Goal: Information Seeking & Learning: Learn about a topic

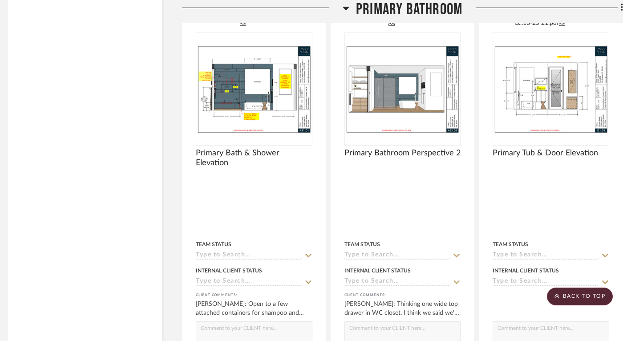
scroll to position [2244, 5]
click at [543, 106] on img "0" at bounding box center [550, 88] width 115 height 88
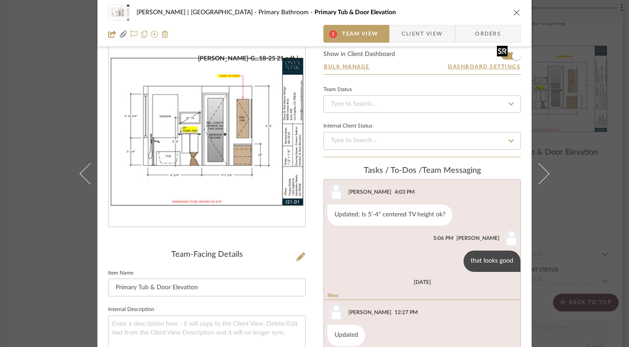
scroll to position [0, 0]
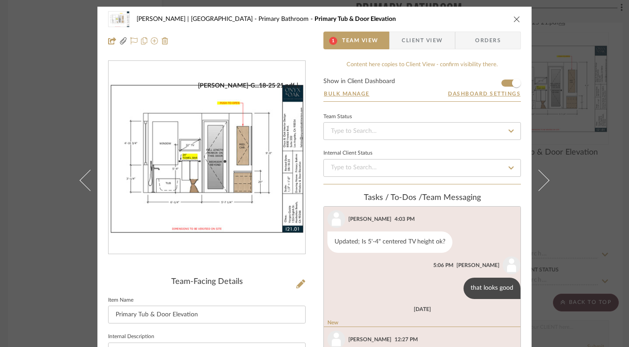
click at [513, 16] on icon "close" at bounding box center [516, 19] width 7 height 7
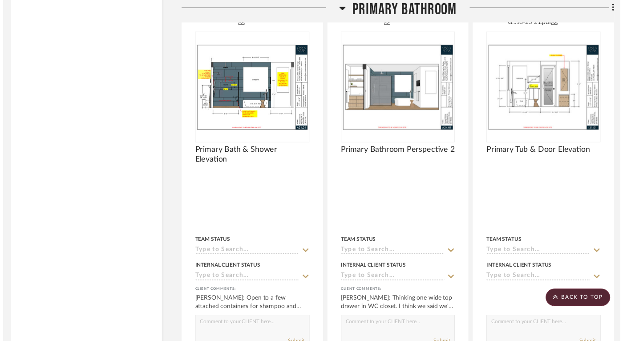
scroll to position [2244, 5]
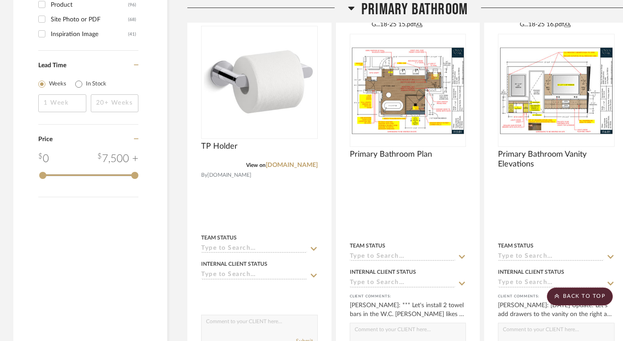
scroll to position [1440, 0]
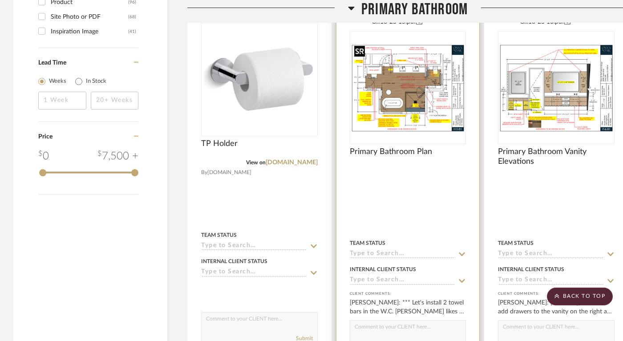
click at [402, 88] on img "0" at bounding box center [407, 87] width 115 height 88
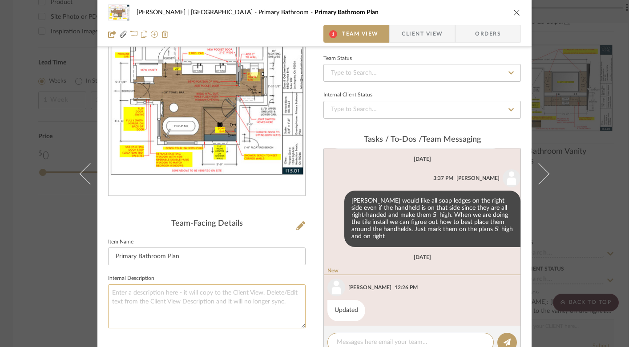
scroll to position [14, 0]
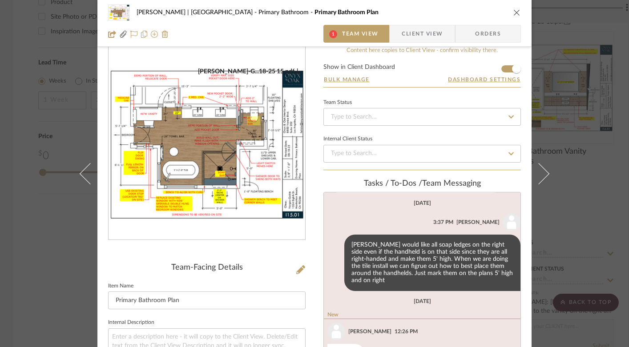
click at [217, 134] on img "0" at bounding box center [207, 144] width 197 height 152
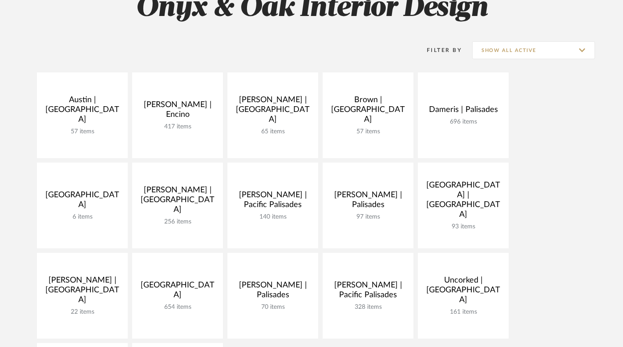
scroll to position [194, 0]
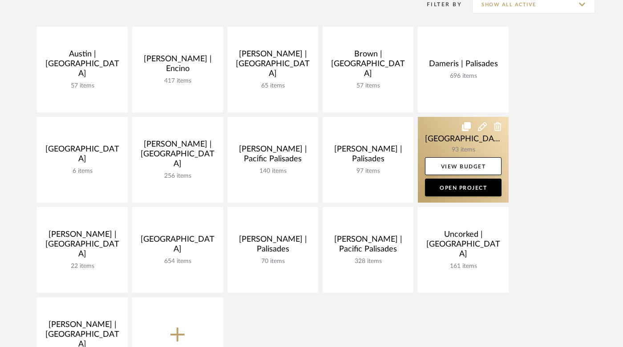
click at [450, 145] on link at bounding box center [463, 160] width 91 height 86
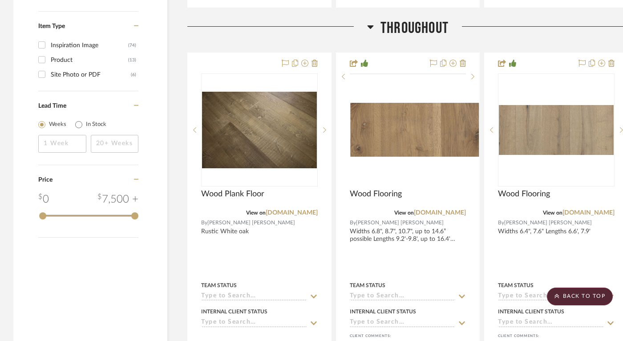
scroll to position [1048, 0]
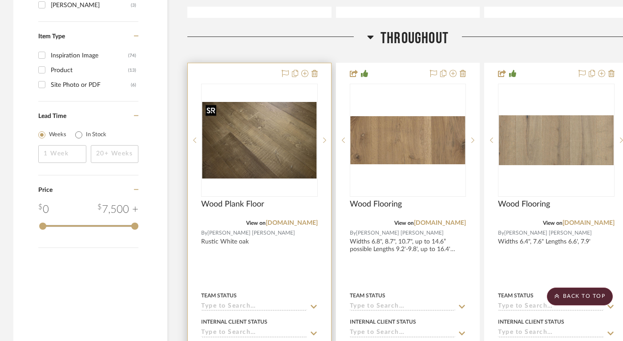
click at [285, 158] on img "0" at bounding box center [259, 140] width 115 height 76
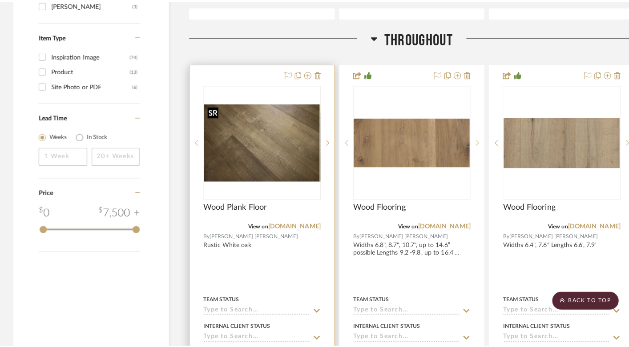
scroll to position [0, 0]
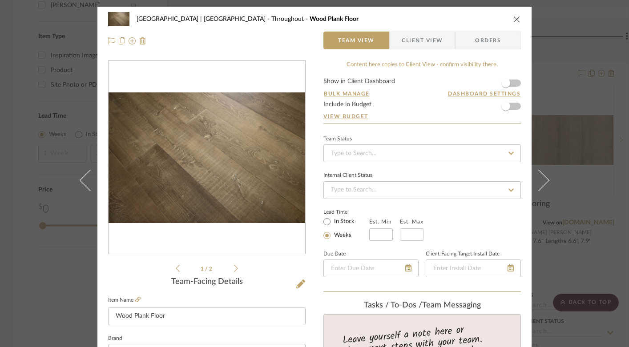
click at [513, 20] on icon "close" at bounding box center [516, 19] width 7 height 7
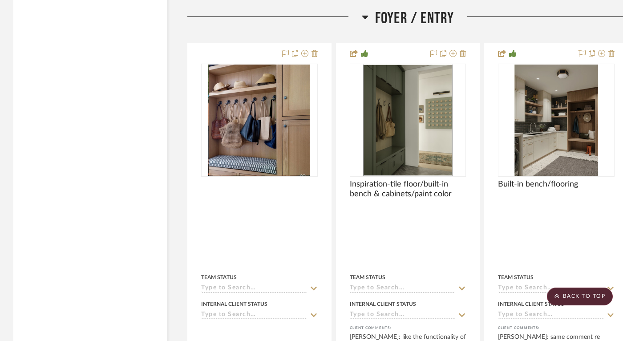
scroll to position [1866, 0]
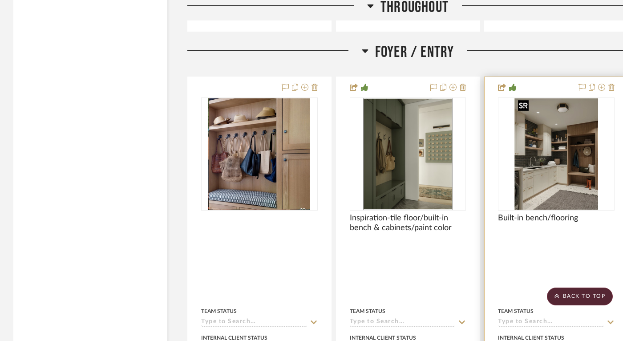
click at [0, 0] on img at bounding box center [0, 0] width 0 height 0
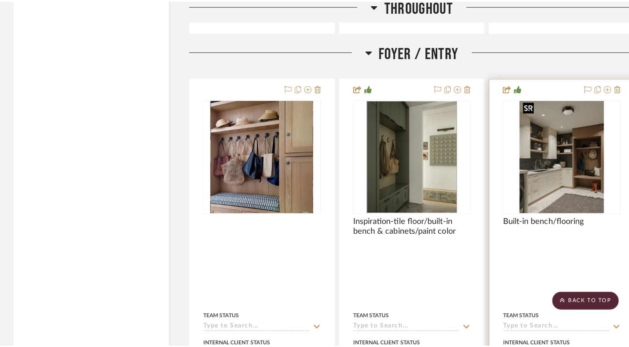
scroll to position [0, 0]
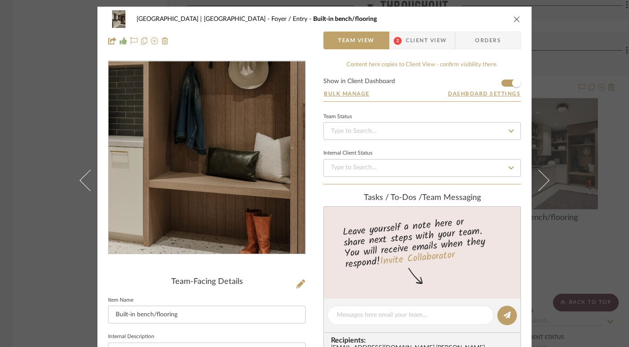
click at [269, 183] on img "0" at bounding box center [206, 157] width 145 height 193
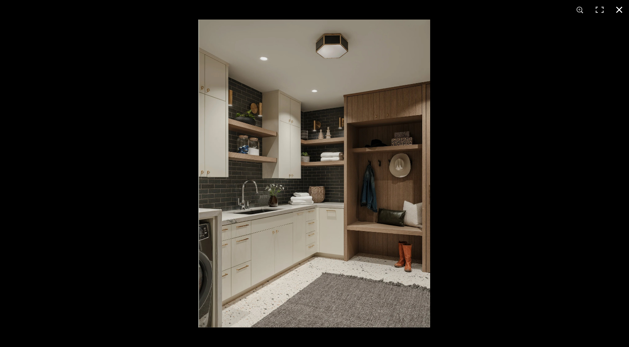
click at [619, 10] on button at bounding box center [619, 10] width 20 height 20
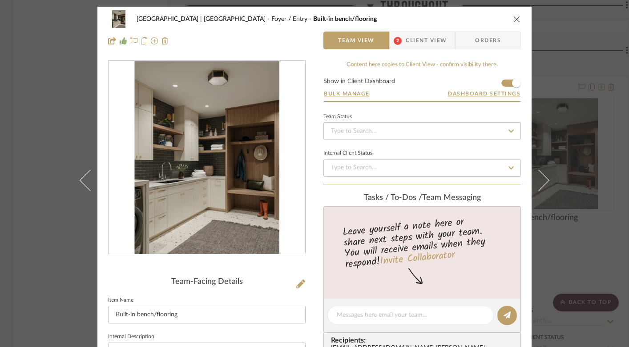
click at [517, 17] on icon "close" at bounding box center [516, 19] width 7 height 7
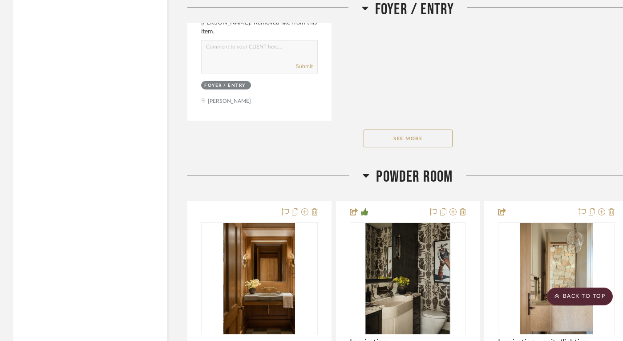
scroll to position [3067, 0]
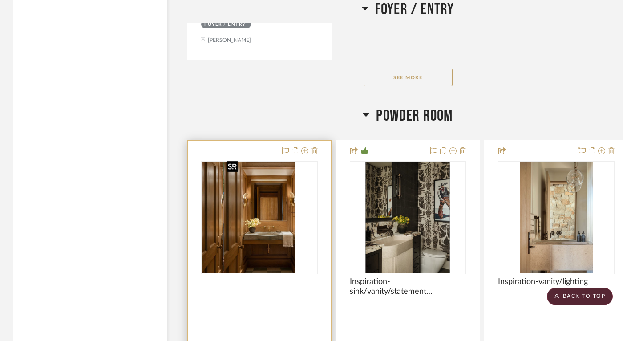
click at [259, 233] on img "0" at bounding box center [238, 217] width 72 height 111
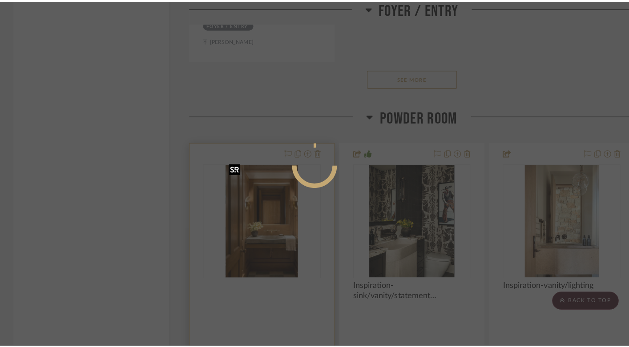
scroll to position [0, 0]
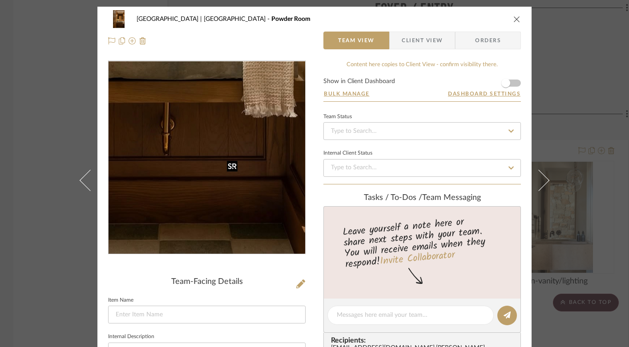
click at [259, 233] on img "0" at bounding box center [207, 157] width 124 height 193
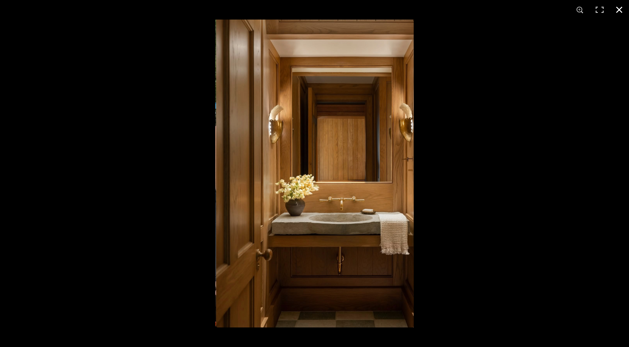
click at [618, 9] on button at bounding box center [619, 10] width 20 height 20
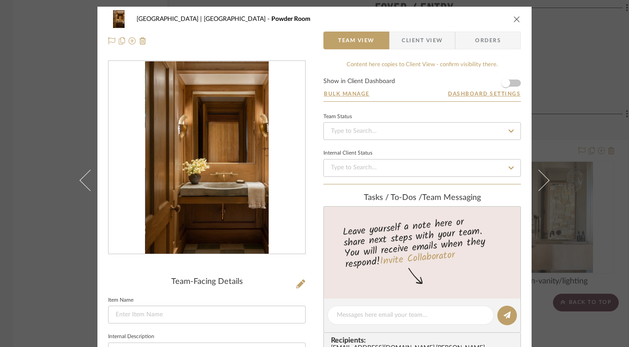
click at [513, 18] on icon "close" at bounding box center [516, 19] width 7 height 7
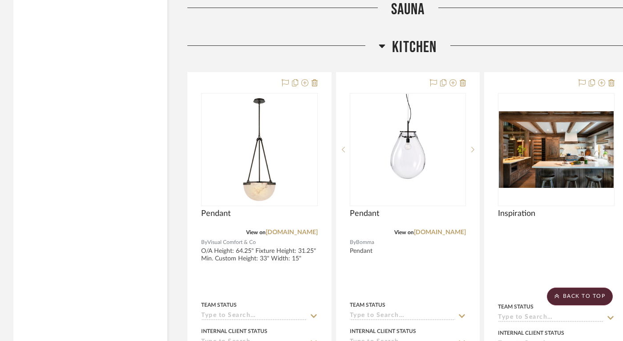
scroll to position [4124, 0]
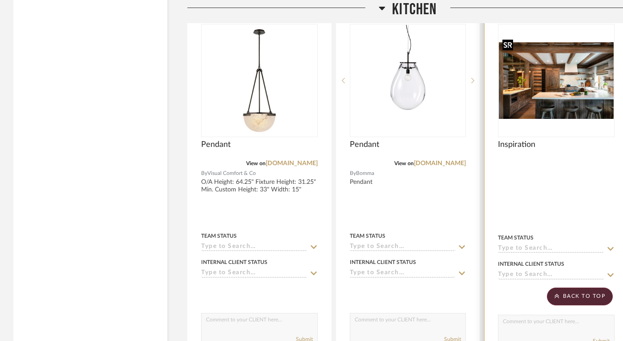
click at [540, 65] on img "0" at bounding box center [556, 80] width 115 height 76
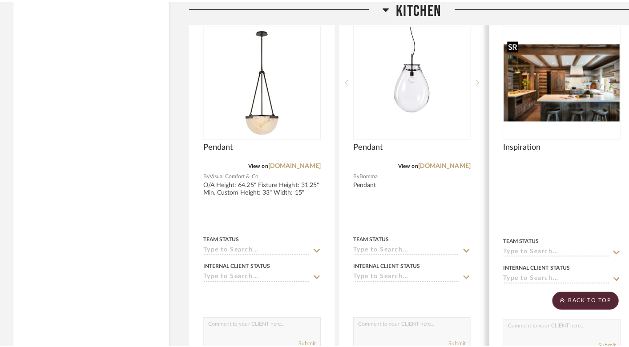
scroll to position [0, 0]
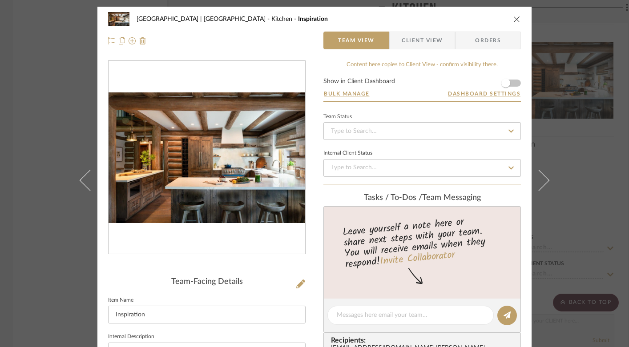
click at [191, 173] on div at bounding box center [207, 158] width 197 height 194
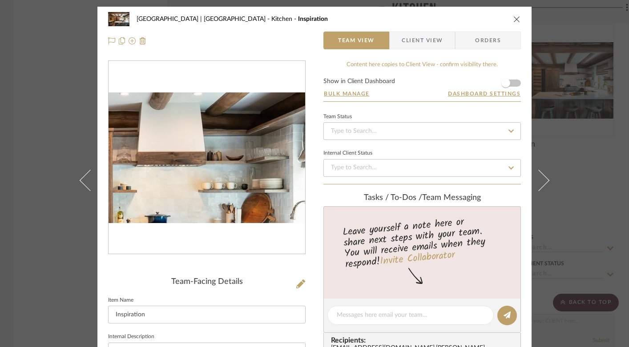
click at [241, 146] on img "0" at bounding box center [207, 157] width 197 height 131
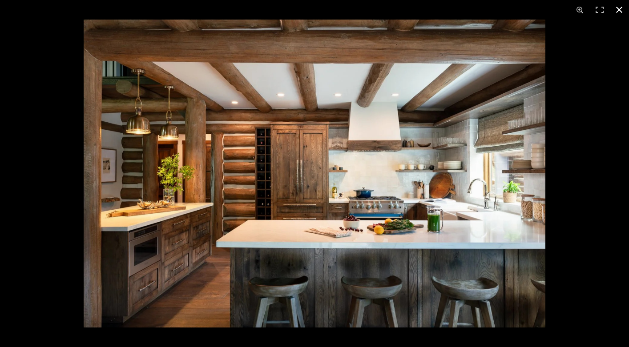
click at [619, 9] on button at bounding box center [619, 10] width 20 height 20
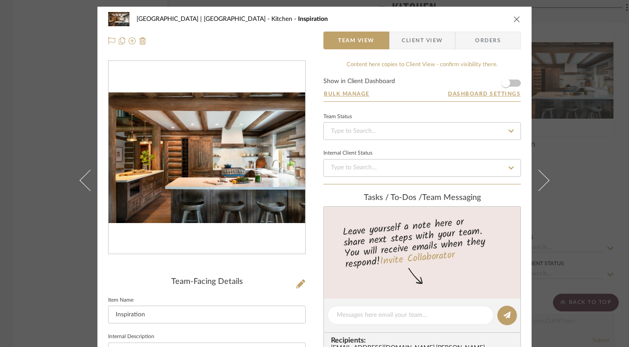
click at [513, 20] on icon "close" at bounding box center [516, 19] width 7 height 7
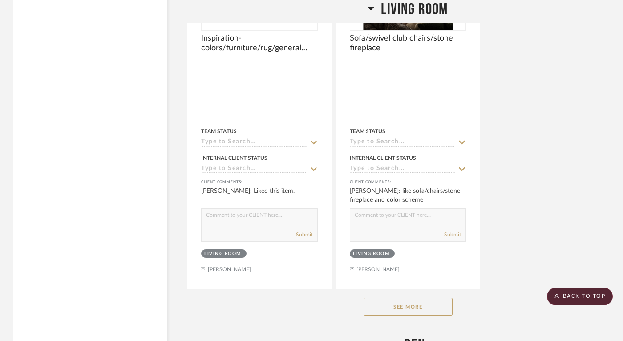
scroll to position [6787, 0]
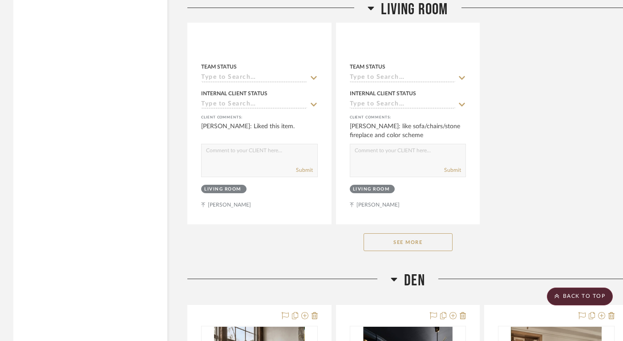
click at [430, 233] on button "See More" at bounding box center [407, 242] width 89 height 18
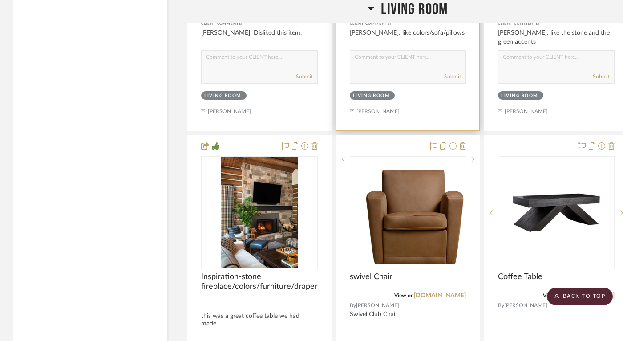
scroll to position [7278, 0]
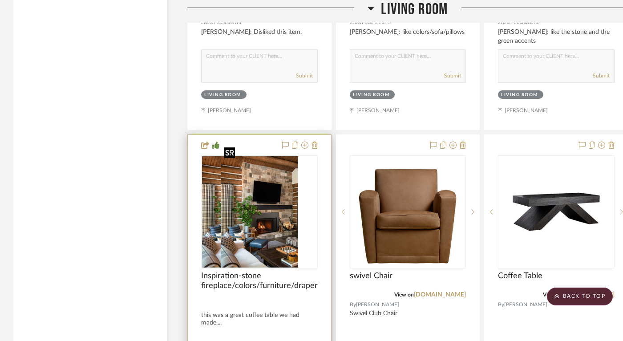
click at [261, 222] on img "0" at bounding box center [240, 211] width 77 height 111
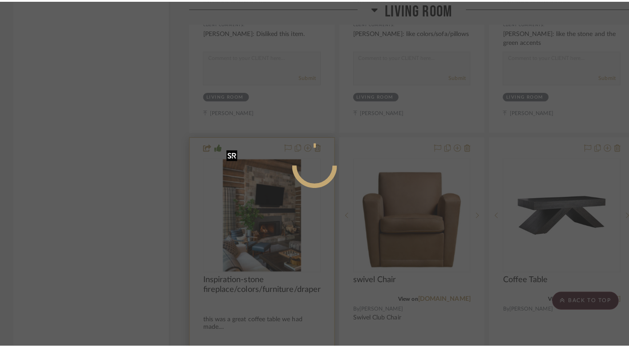
scroll to position [0, 0]
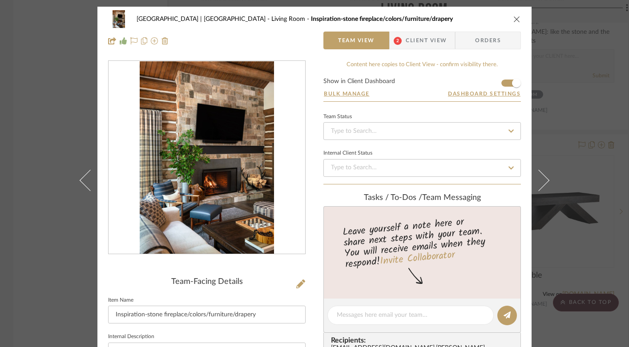
click at [183, 162] on img "0" at bounding box center [207, 157] width 134 height 193
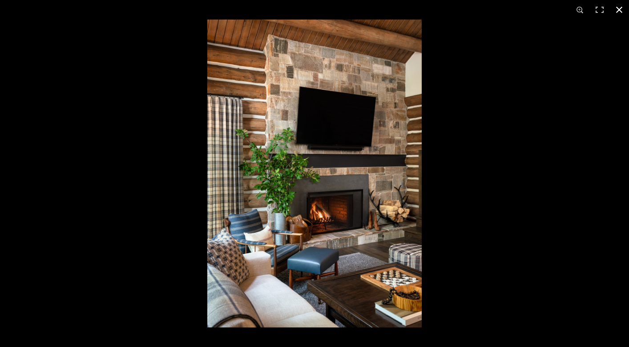
click at [618, 10] on button at bounding box center [619, 10] width 20 height 20
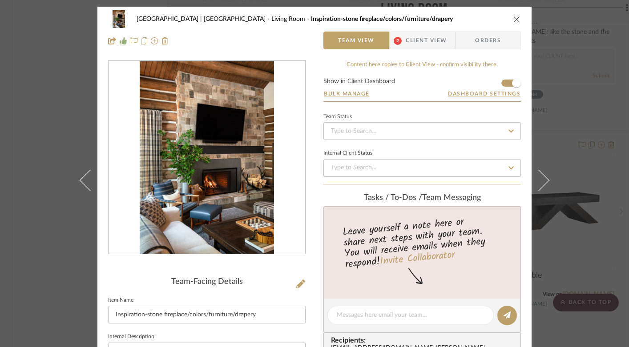
click at [513, 20] on icon "close" at bounding box center [516, 19] width 7 height 7
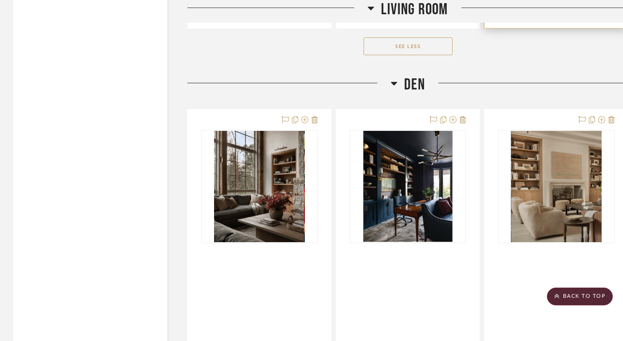
scroll to position [7793, 0]
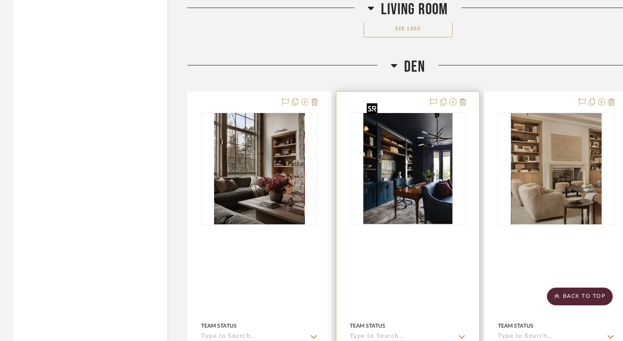
click at [396, 182] on img "0" at bounding box center [407, 168] width 89 height 111
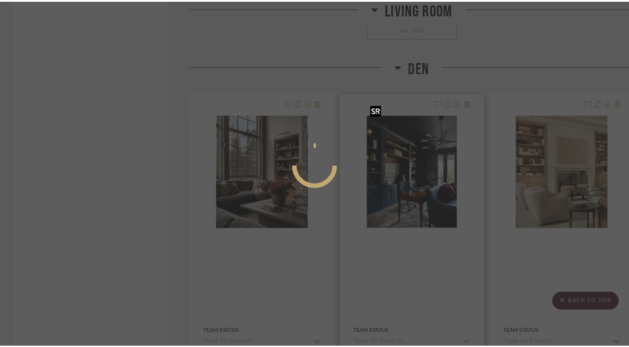
scroll to position [0, 0]
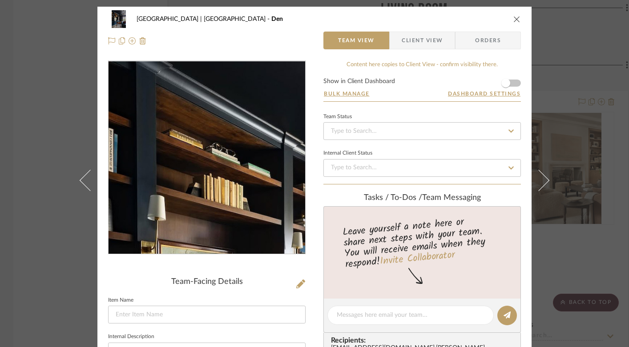
click at [174, 113] on img "0" at bounding box center [206, 157] width 155 height 193
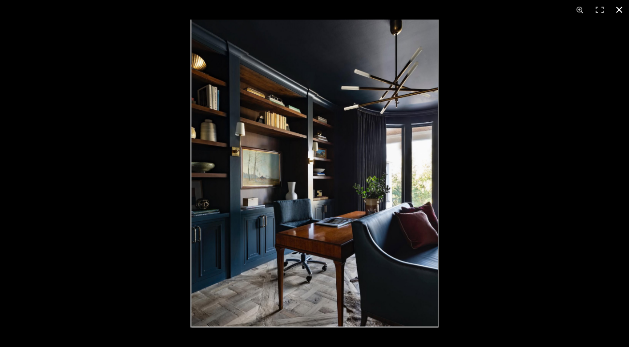
click at [618, 10] on button at bounding box center [619, 10] width 20 height 20
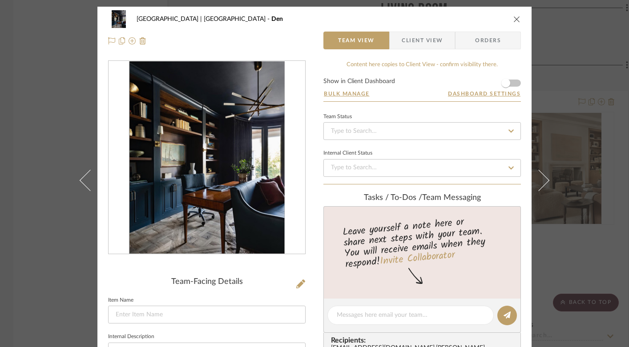
click at [515, 16] on icon "close" at bounding box center [516, 19] width 7 height 7
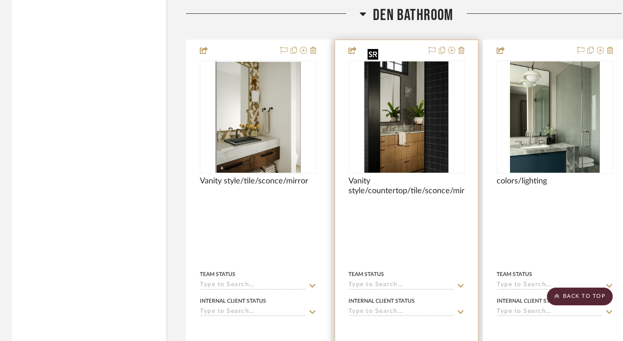
scroll to position [9017, 1]
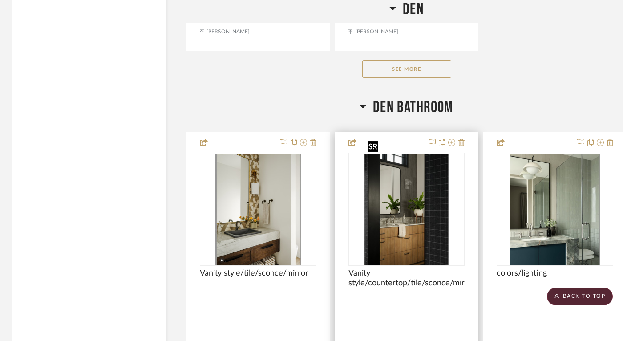
click at [406, 222] on img "0" at bounding box center [406, 208] width 84 height 111
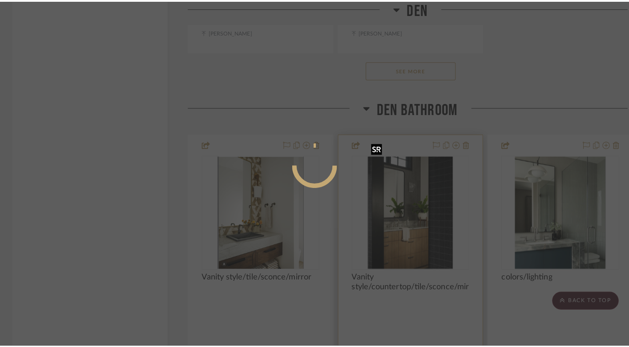
scroll to position [0, 0]
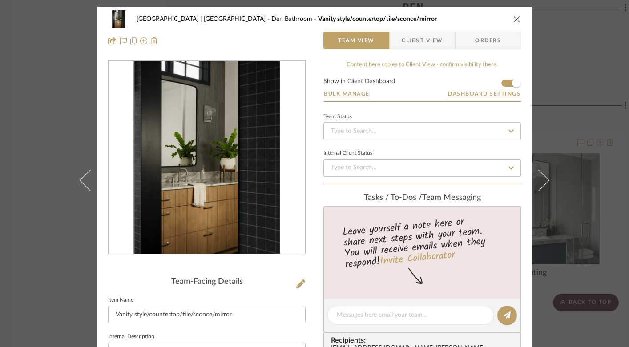
click at [513, 17] on icon "close" at bounding box center [516, 19] width 7 height 7
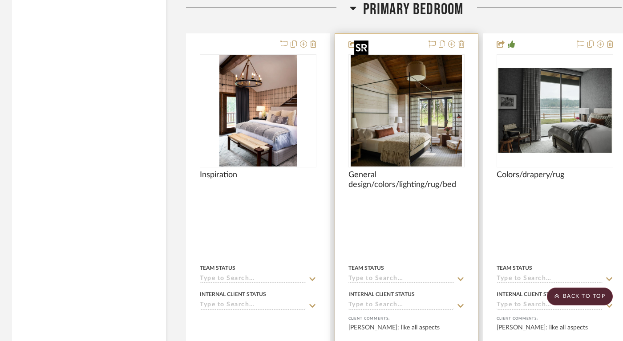
scroll to position [10035, 1]
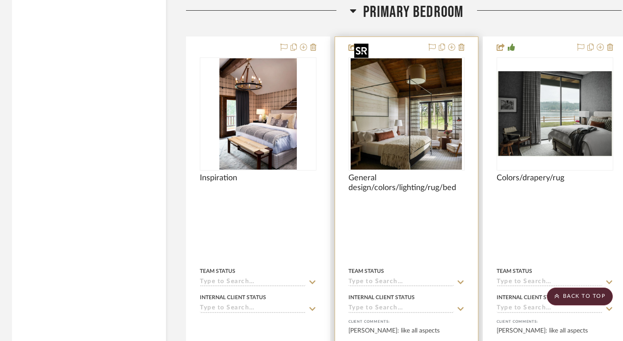
click at [414, 113] on img "0" at bounding box center [405, 113] width 111 height 111
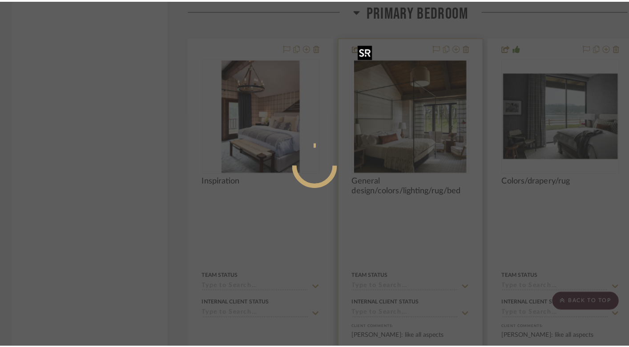
scroll to position [0, 0]
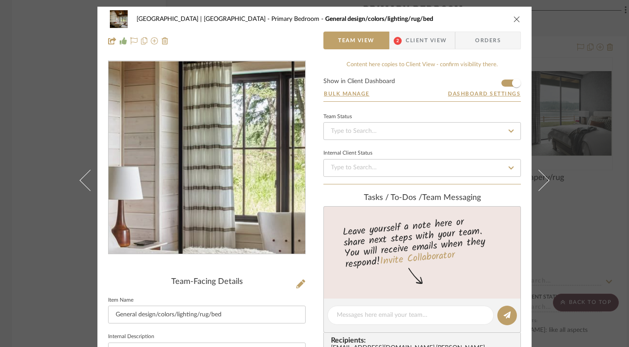
click at [218, 165] on img "0" at bounding box center [206, 157] width 193 height 193
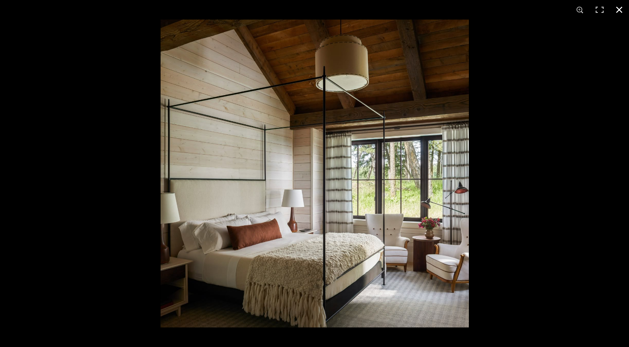
click at [622, 11] on button at bounding box center [619, 10] width 20 height 20
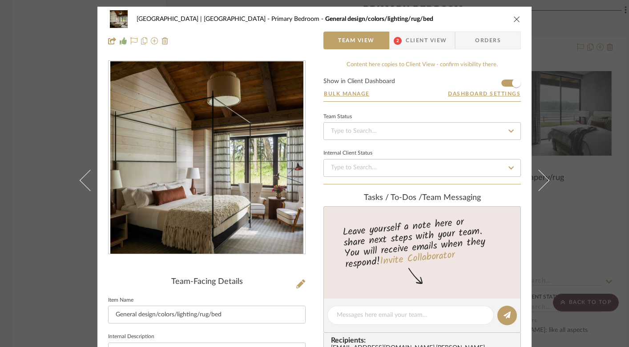
click at [514, 17] on icon "close" at bounding box center [516, 19] width 7 height 7
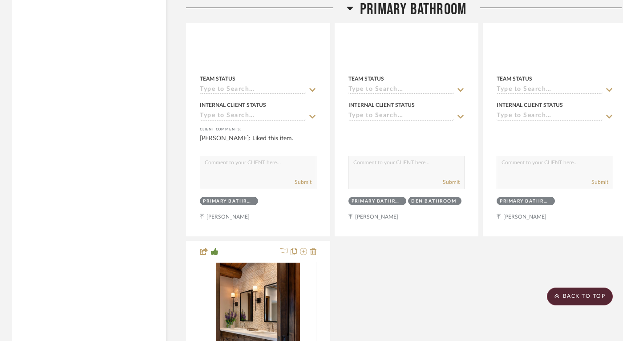
scroll to position [11092, 1]
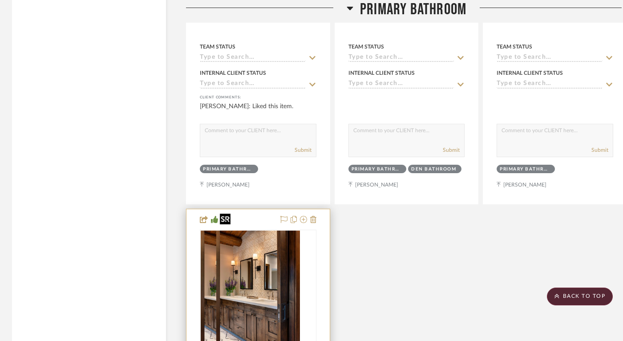
click at [247, 259] on div at bounding box center [258, 285] width 117 height 113
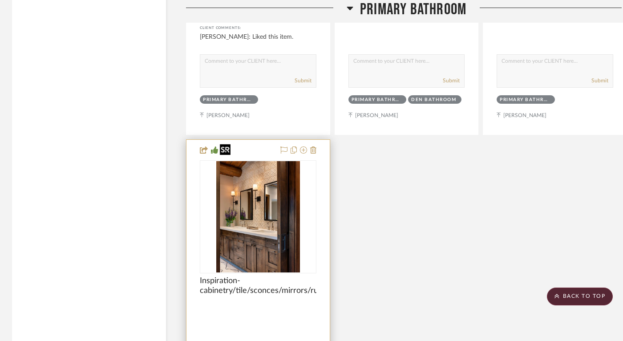
click at [249, 210] on img "0" at bounding box center [258, 216] width 84 height 111
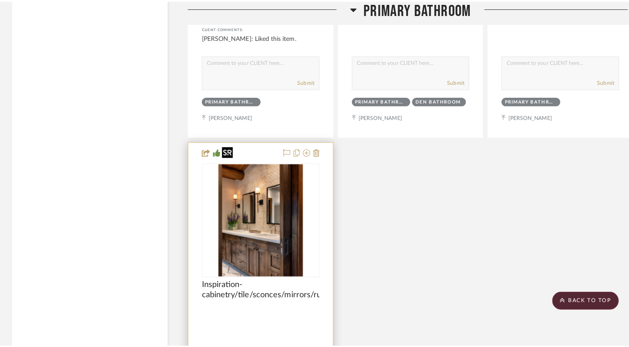
scroll to position [0, 0]
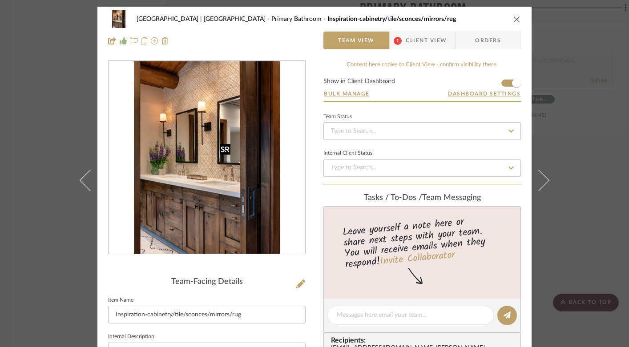
click at [249, 210] on img "0" at bounding box center [207, 157] width 146 height 193
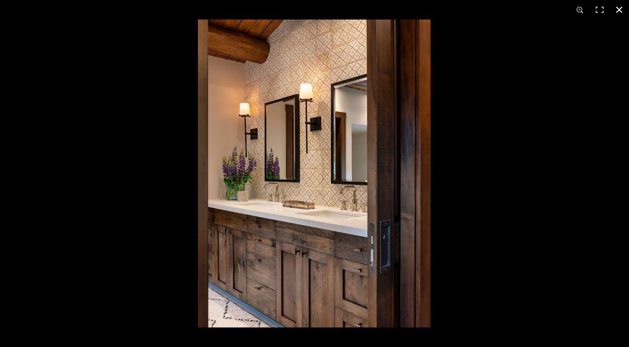
click at [619, 8] on button at bounding box center [619, 10] width 20 height 20
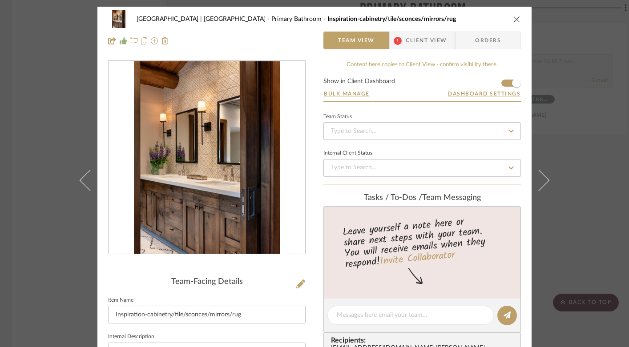
click at [513, 21] on icon "close" at bounding box center [516, 19] width 7 height 7
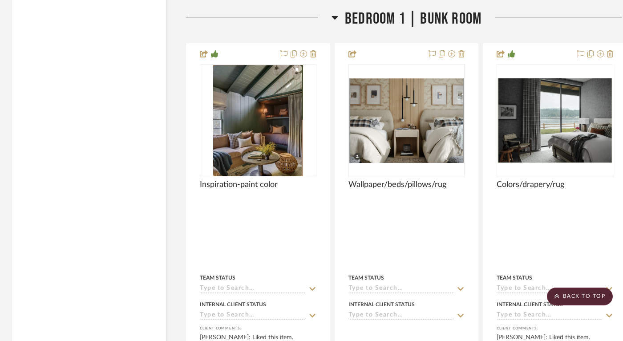
scroll to position [11607, 1]
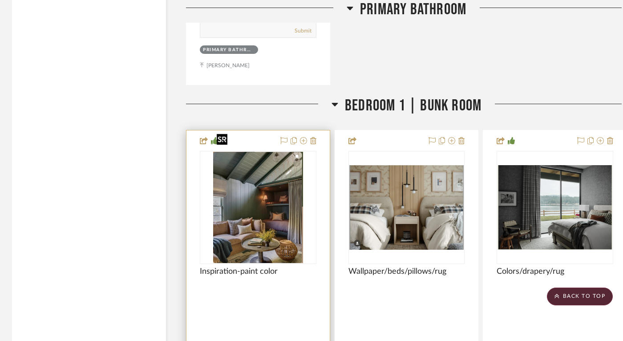
click at [249, 196] on img "0" at bounding box center [258, 207] width 90 height 111
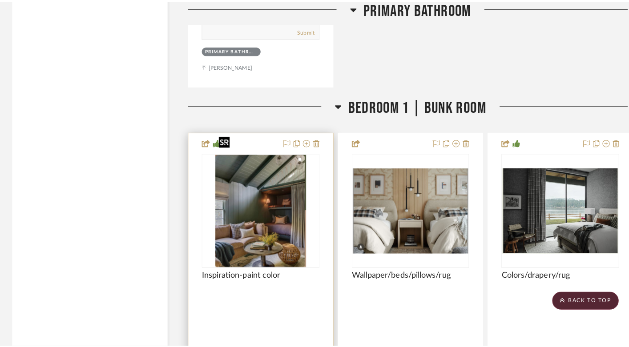
scroll to position [0, 0]
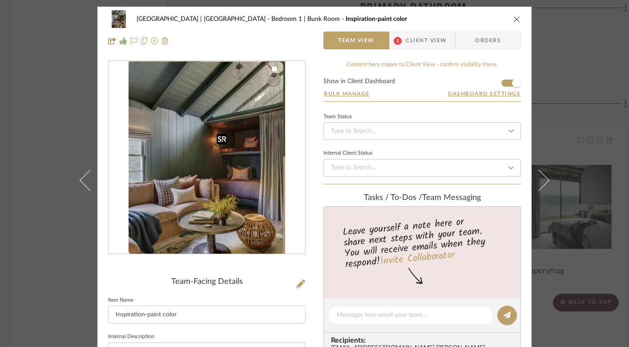
click at [249, 196] on img "0" at bounding box center [207, 157] width 156 height 193
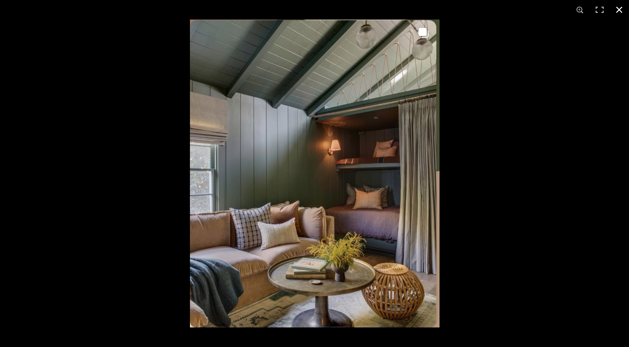
click at [620, 10] on button at bounding box center [619, 10] width 20 height 20
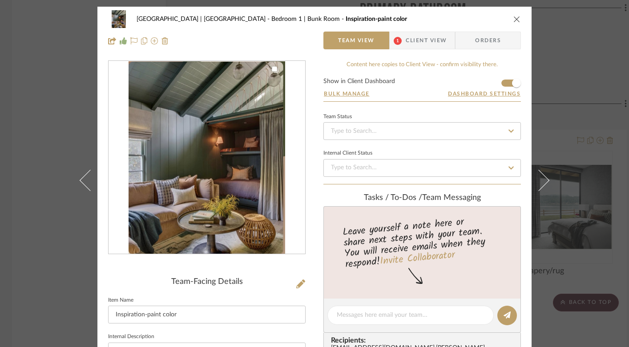
click at [514, 20] on icon "close" at bounding box center [516, 19] width 7 height 7
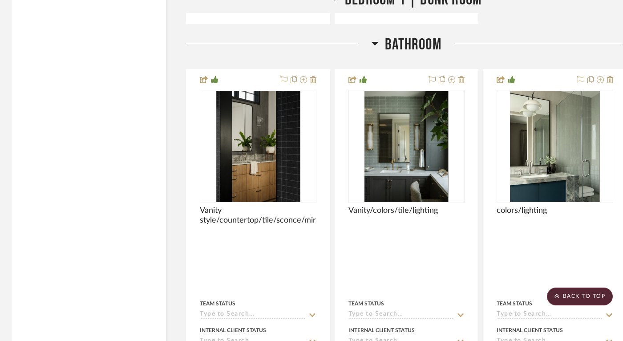
scroll to position [12497, 1]
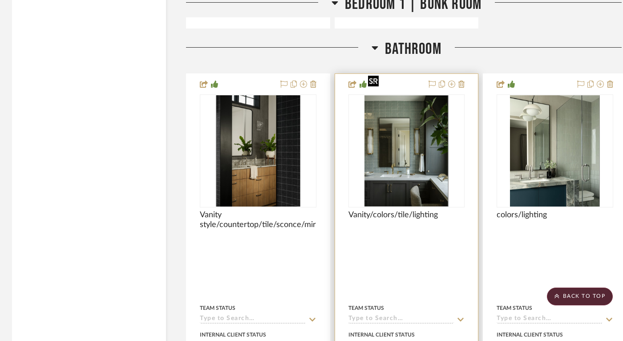
click at [419, 161] on img "0" at bounding box center [406, 150] width 84 height 111
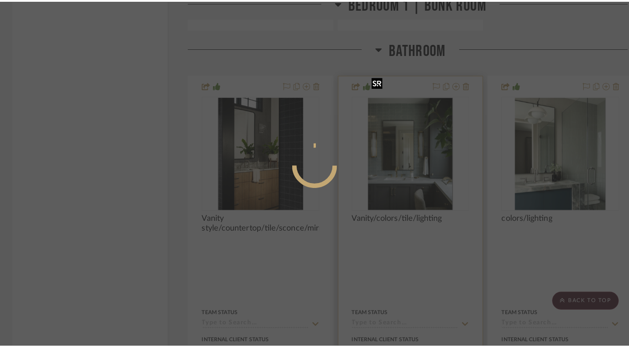
scroll to position [0, 0]
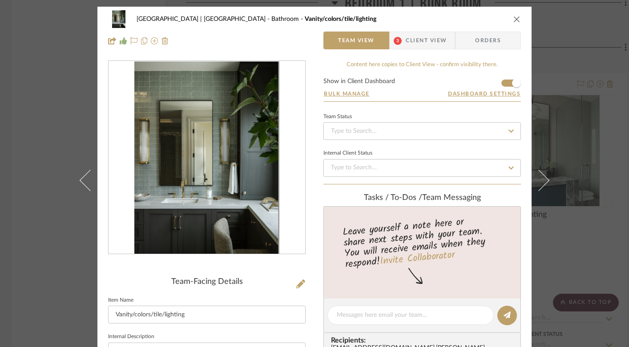
click at [221, 181] on img "0" at bounding box center [206, 157] width 145 height 193
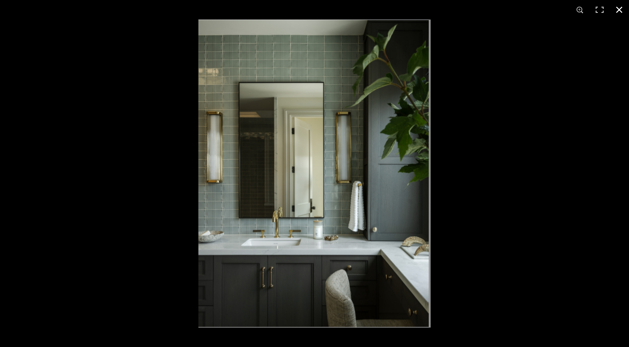
click at [620, 8] on button at bounding box center [619, 10] width 20 height 20
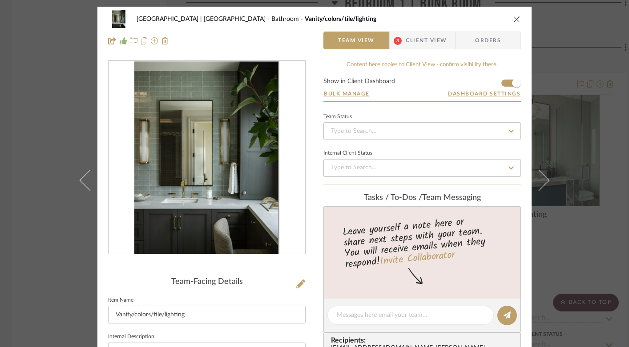
click at [513, 16] on icon "close" at bounding box center [516, 19] width 7 height 7
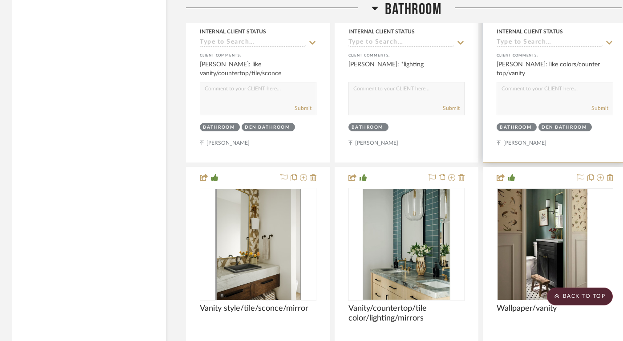
scroll to position [12915, 1]
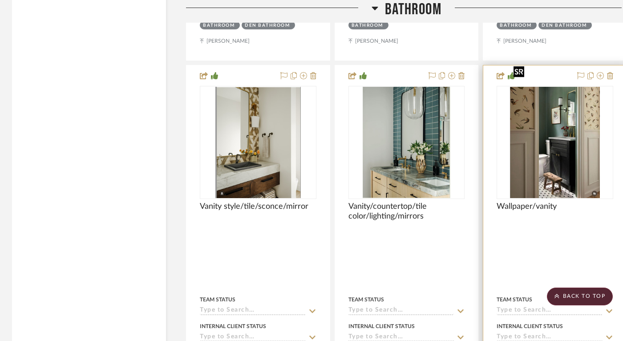
click at [539, 169] on img "0" at bounding box center [555, 142] width 90 height 111
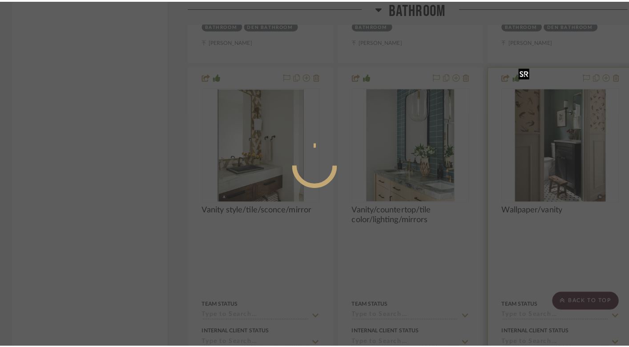
scroll to position [0, 0]
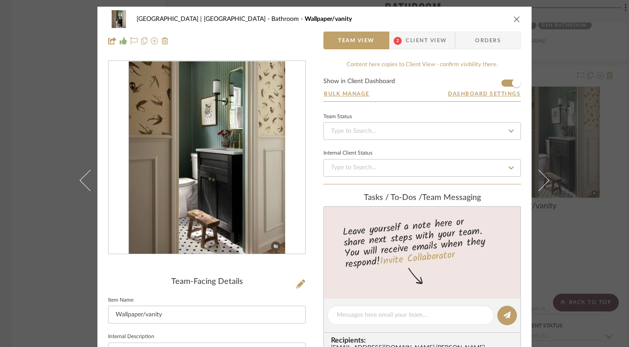
click at [514, 18] on icon "close" at bounding box center [516, 19] width 7 height 7
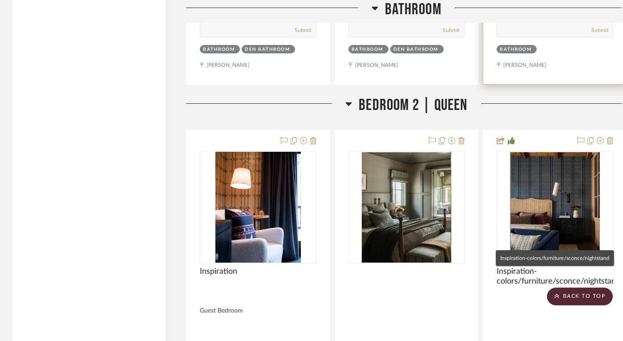
scroll to position [13288, 1]
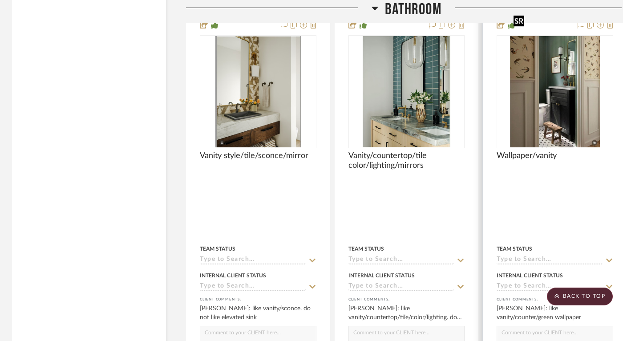
click at [553, 67] on img "0" at bounding box center [555, 91] width 90 height 111
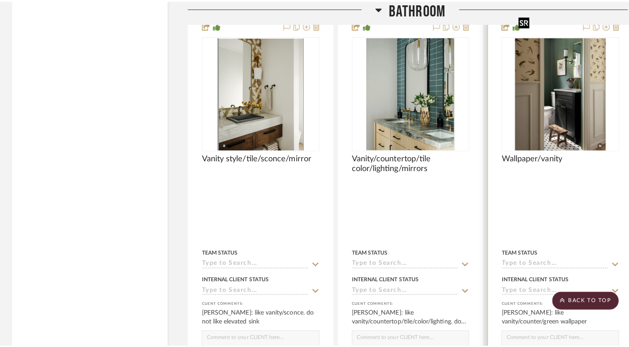
scroll to position [0, 0]
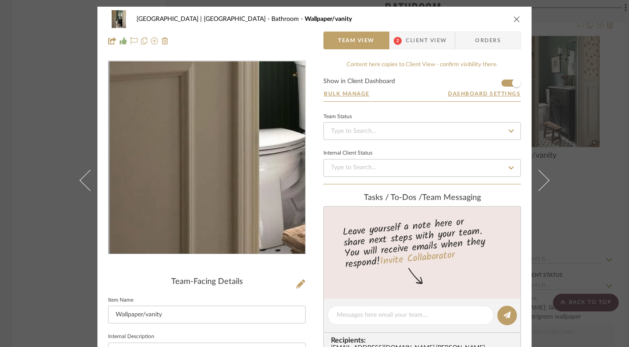
click at [157, 188] on img "0" at bounding box center [207, 157] width 156 height 193
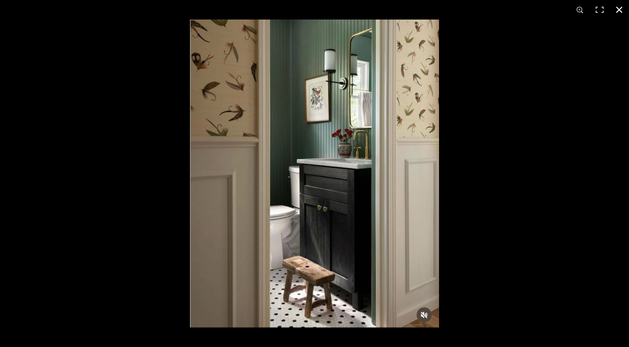
click at [618, 10] on button at bounding box center [619, 10] width 20 height 20
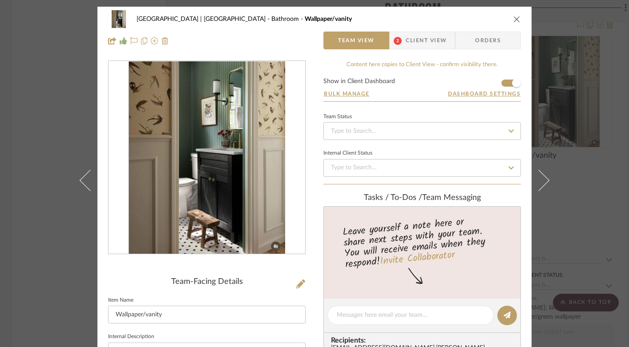
click at [513, 16] on icon "close" at bounding box center [516, 19] width 7 height 7
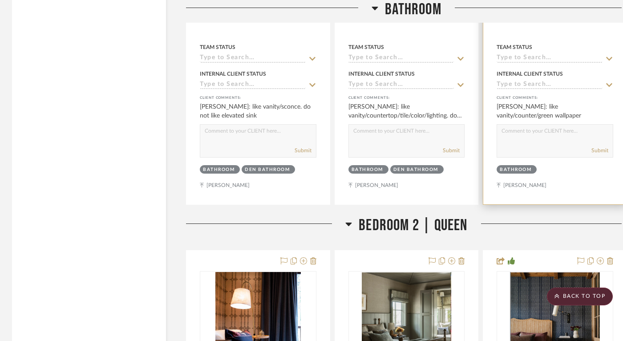
scroll to position [13241, 1]
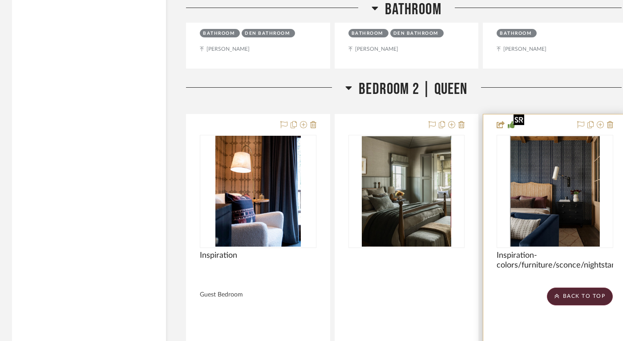
click at [561, 176] on img "0" at bounding box center [554, 191] width 89 height 111
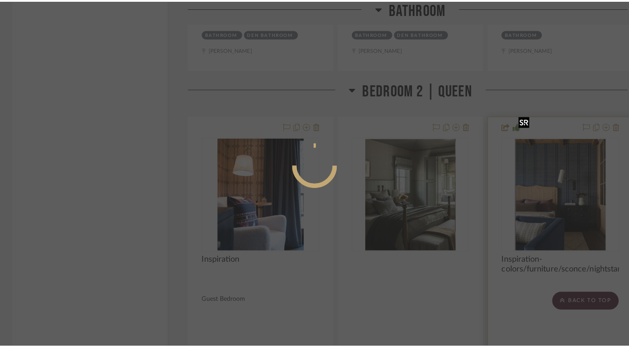
scroll to position [0, 0]
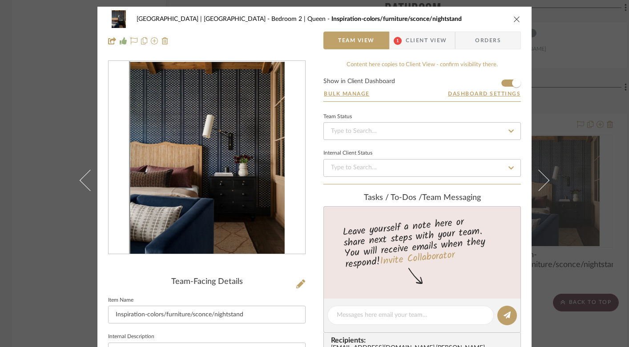
click at [249, 179] on img "0" at bounding box center [206, 157] width 155 height 193
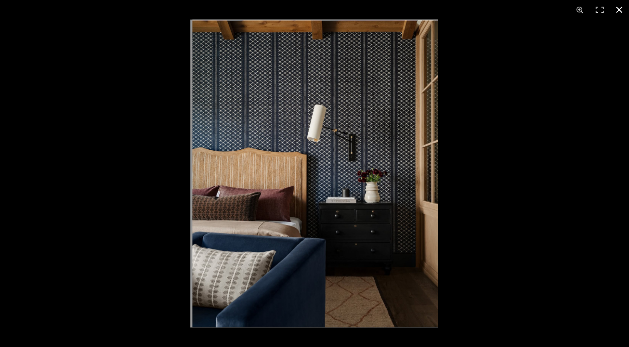
click at [621, 6] on button at bounding box center [619, 10] width 20 height 20
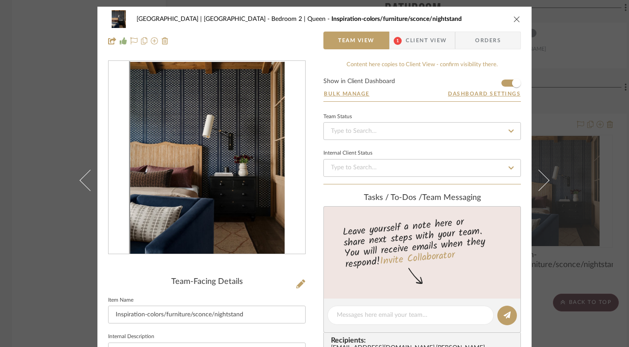
click at [513, 19] on icon "close" at bounding box center [516, 19] width 7 height 7
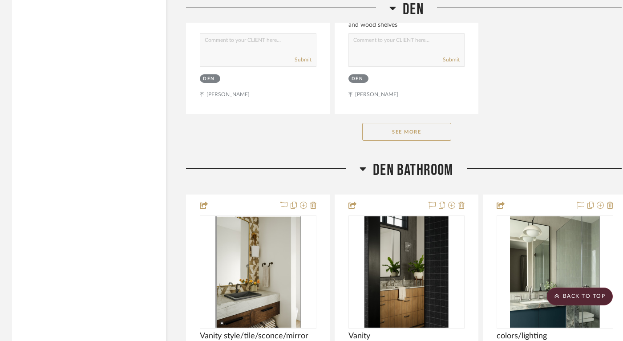
scroll to position [8988, 1]
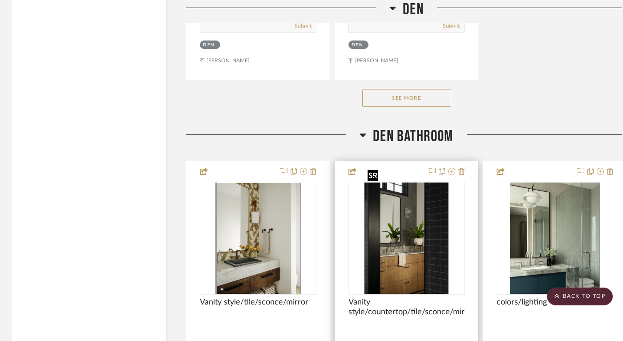
click at [400, 245] on img "0" at bounding box center [406, 237] width 84 height 111
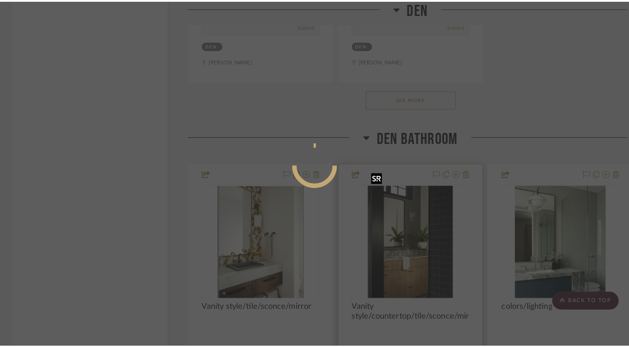
scroll to position [0, 0]
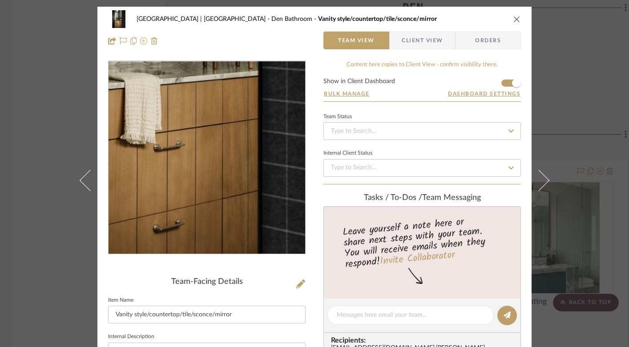
click at [218, 211] on img "0" at bounding box center [206, 157] width 147 height 193
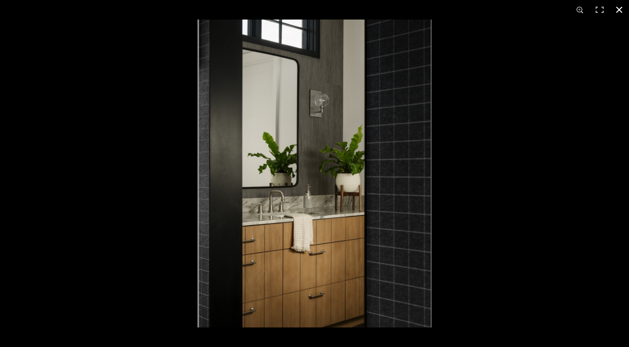
click at [618, 10] on button at bounding box center [619, 10] width 20 height 20
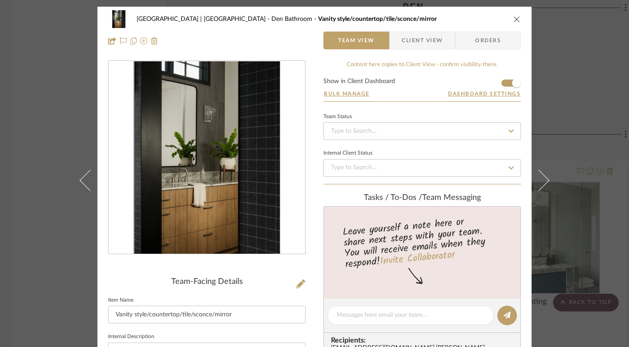
click at [513, 19] on icon "close" at bounding box center [516, 19] width 7 height 7
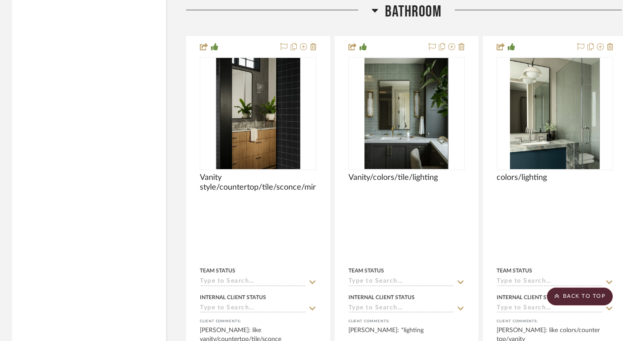
scroll to position [12525, 1]
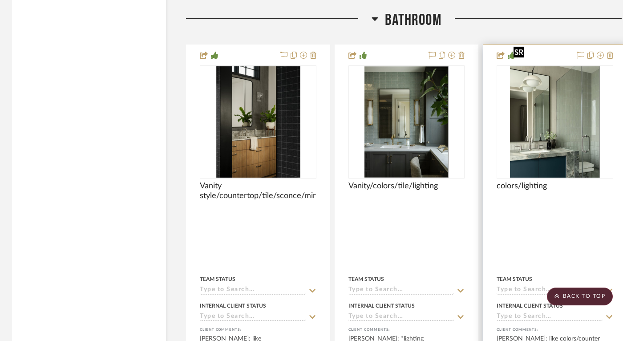
click at [551, 117] on img "0" at bounding box center [554, 121] width 89 height 111
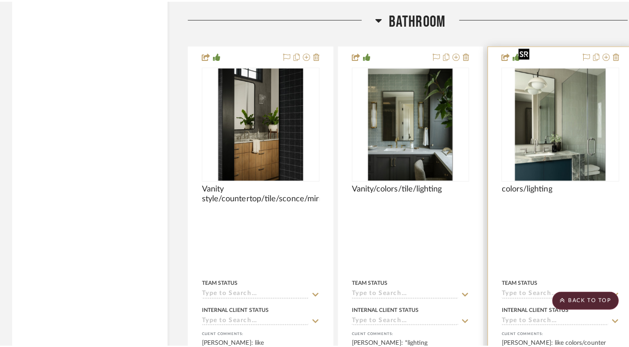
scroll to position [0, 0]
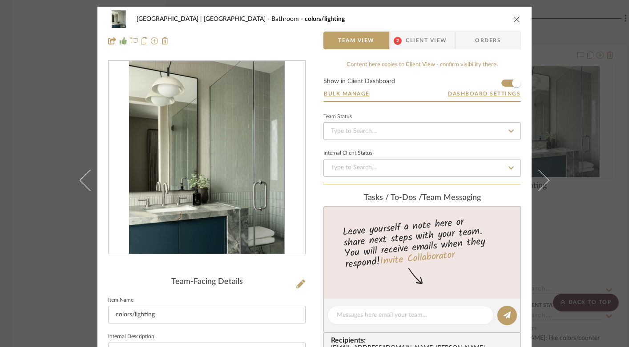
click at [231, 150] on img "0" at bounding box center [207, 157] width 156 height 193
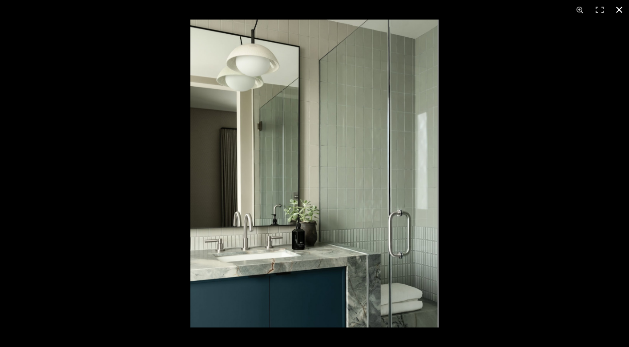
click at [620, 6] on button at bounding box center [619, 10] width 20 height 20
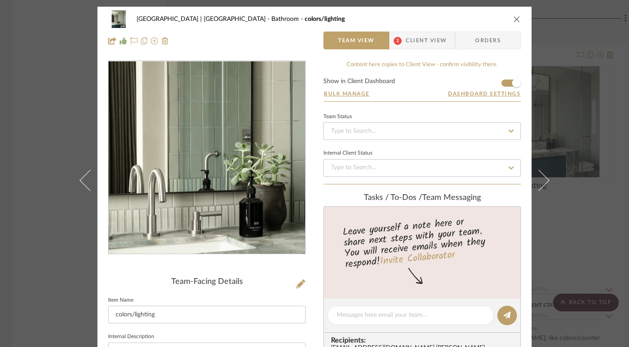
click at [179, 179] on img "0" at bounding box center [207, 157] width 156 height 193
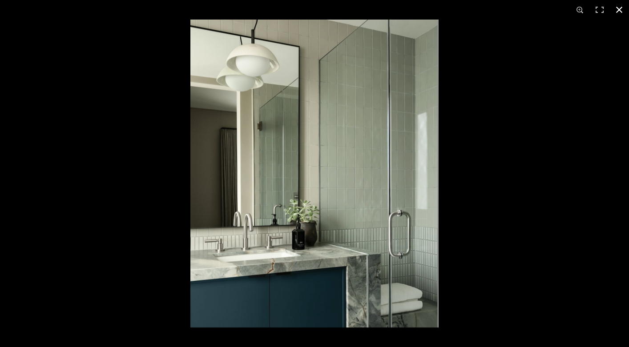
click at [619, 8] on button at bounding box center [619, 10] width 20 height 20
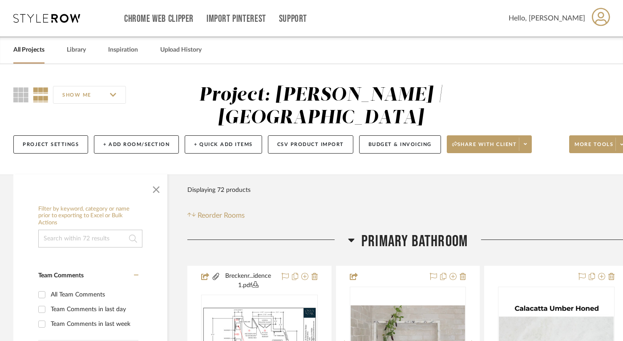
scroll to position [30, 0]
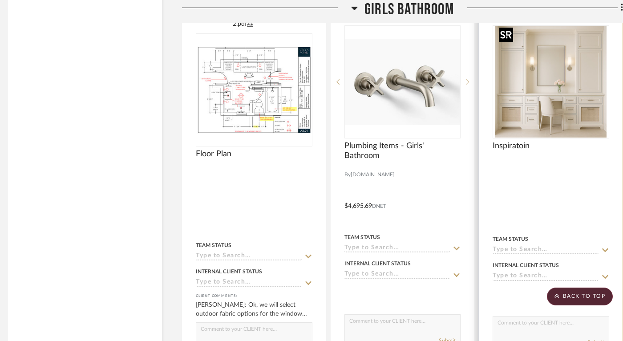
click at [551, 94] on img "0" at bounding box center [550, 81] width 111 height 111
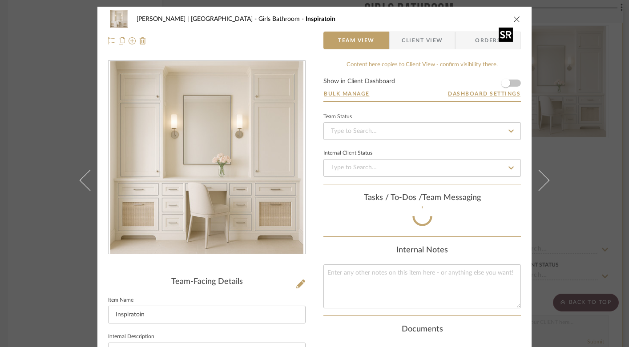
scroll to position [36, 0]
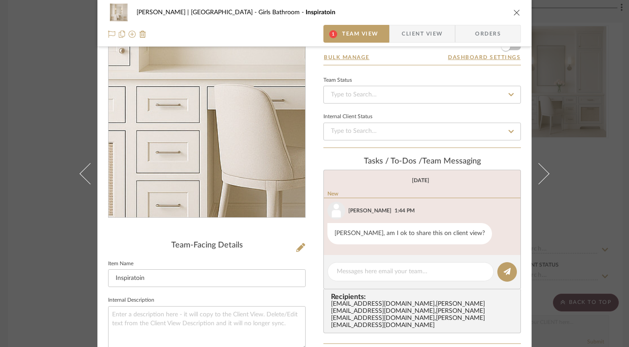
click at [182, 158] on img "0" at bounding box center [206, 121] width 193 height 193
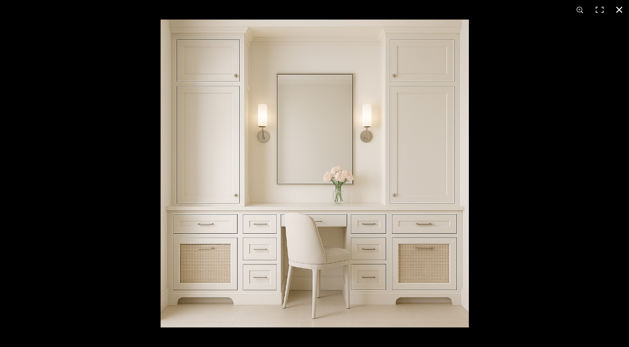
click at [617, 9] on button at bounding box center [619, 10] width 20 height 20
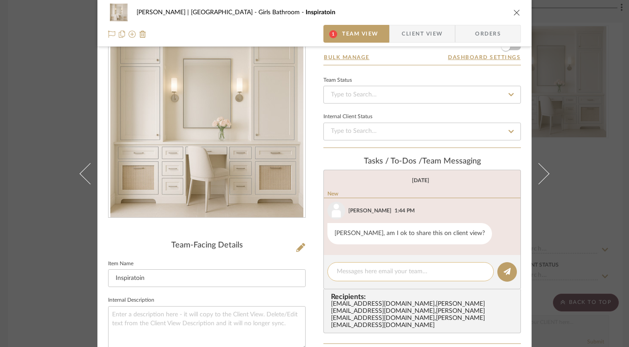
click at [350, 274] on textarea at bounding box center [411, 271] width 148 height 9
type textarea "yes"
click at [507, 266] on button at bounding box center [507, 272] width 20 height 20
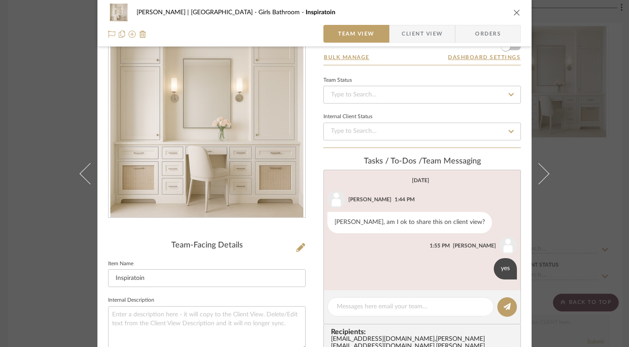
scroll to position [38, 0]
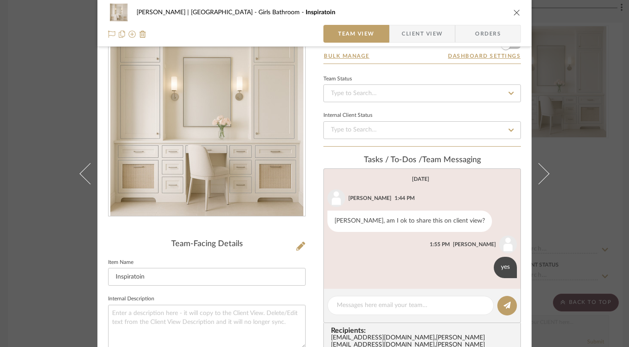
click at [513, 11] on icon "close" at bounding box center [516, 12] width 7 height 7
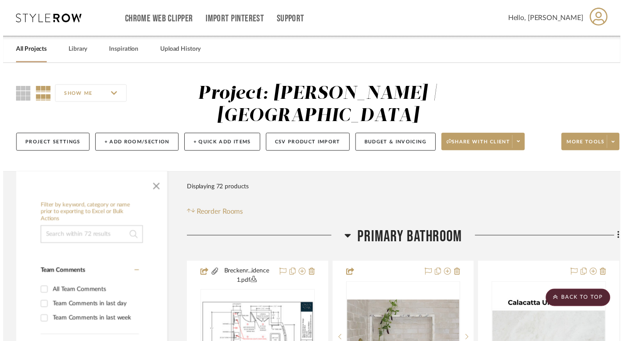
scroll to position [1532, 5]
